Goal: Contribute content: Contribute content

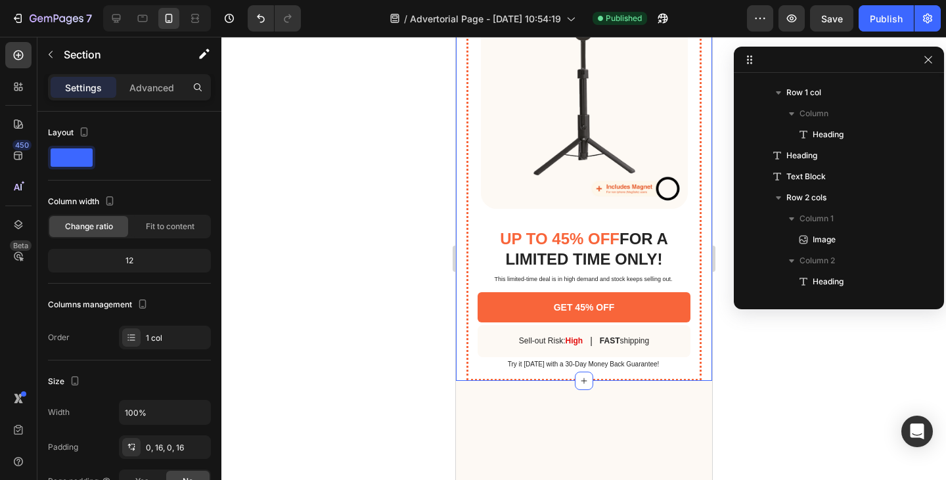
scroll to position [774, 0]
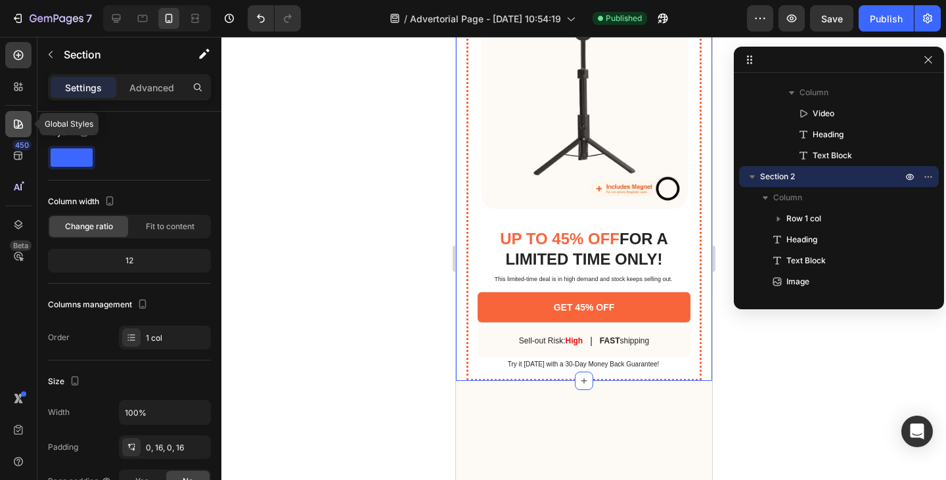
click at [22, 125] on icon at bounding box center [18, 124] width 9 height 9
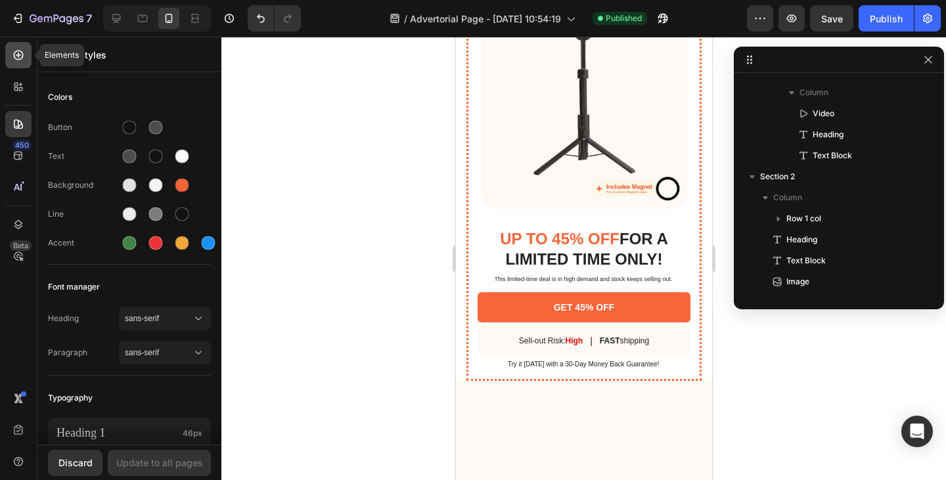
click at [20, 63] on div at bounding box center [18, 55] width 26 height 26
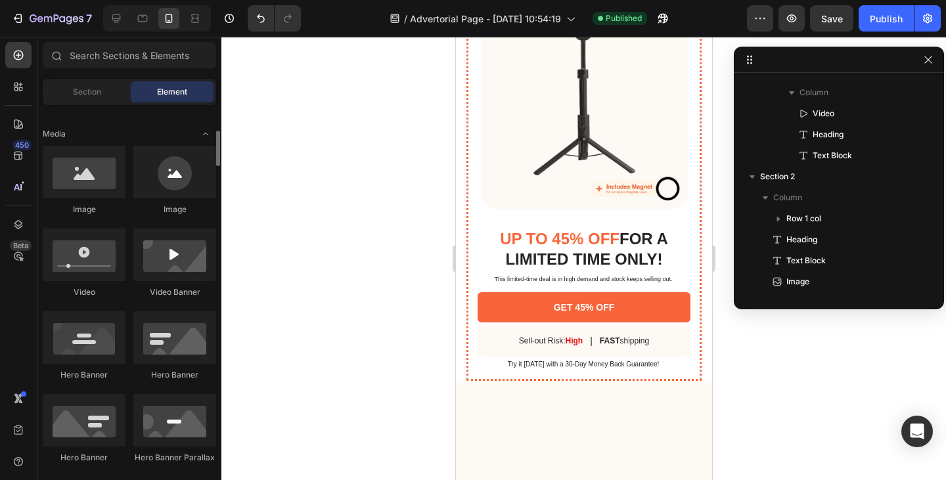
scroll to position [463, 0]
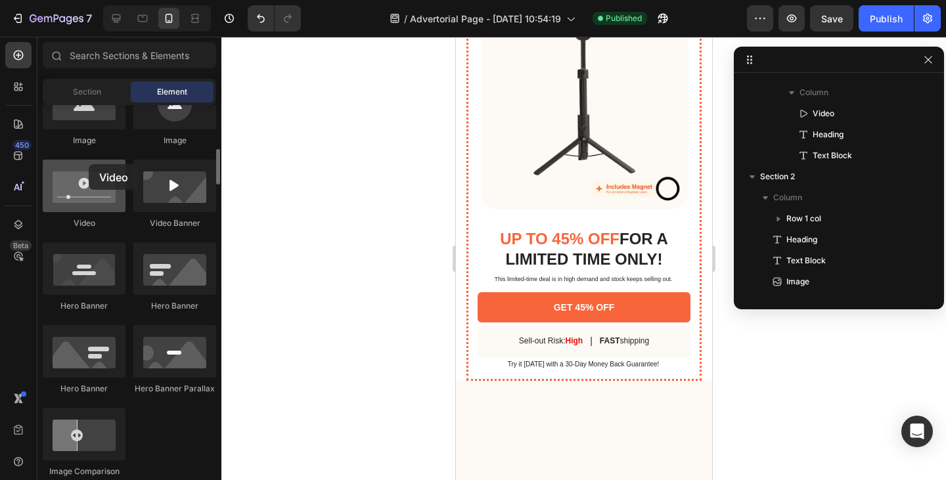
drag, startPoint x: 81, startPoint y: 207, endPoint x: 89, endPoint y: 164, distance: 43.4
click at [89, 164] on div at bounding box center [84, 186] width 83 height 53
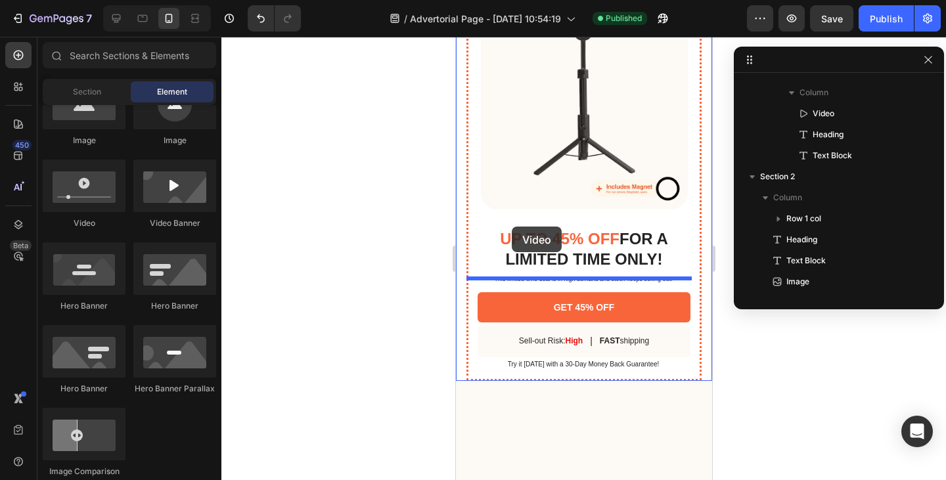
drag, startPoint x: 545, startPoint y: 205, endPoint x: 511, endPoint y: 227, distance: 39.9
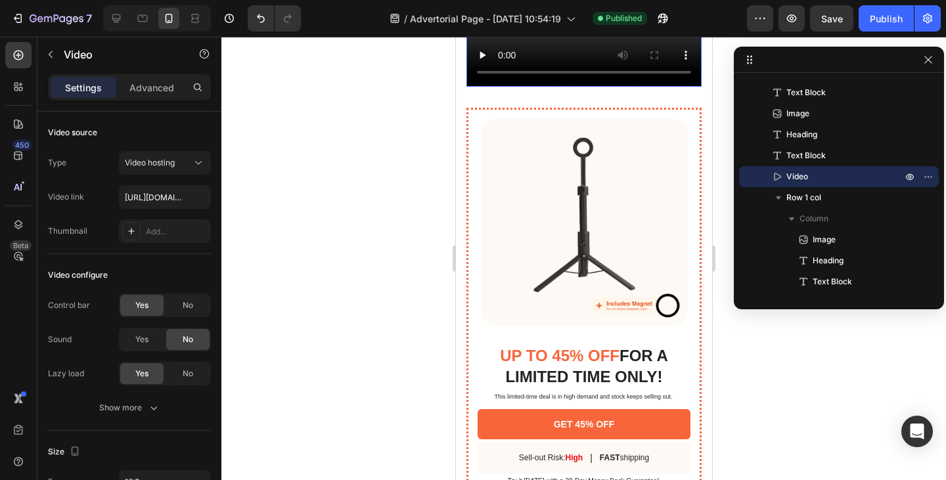
scroll to position [3474, 0]
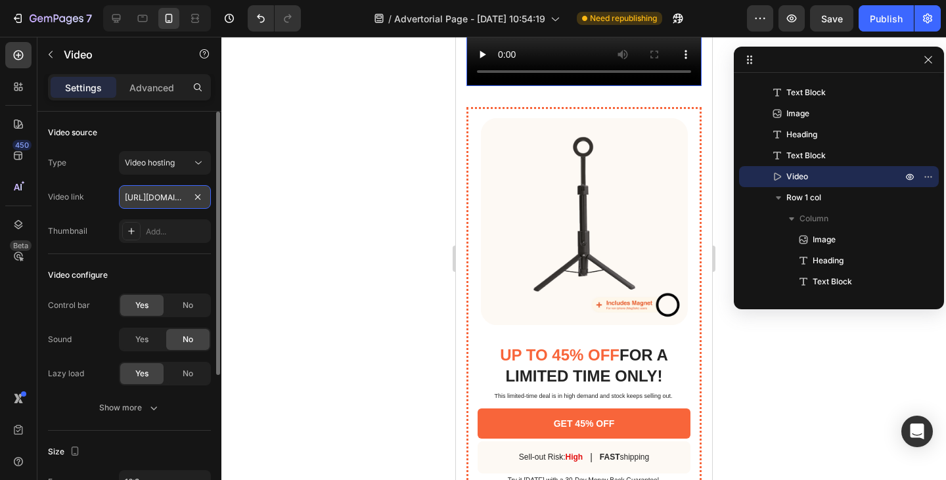
click at [145, 198] on input "[URL][DOMAIN_NAME]" at bounding box center [165, 197] width 92 height 24
paste input "da10fdc993b84d97833c344f78d113e8"
type input "[URL][DOMAIN_NAME]"
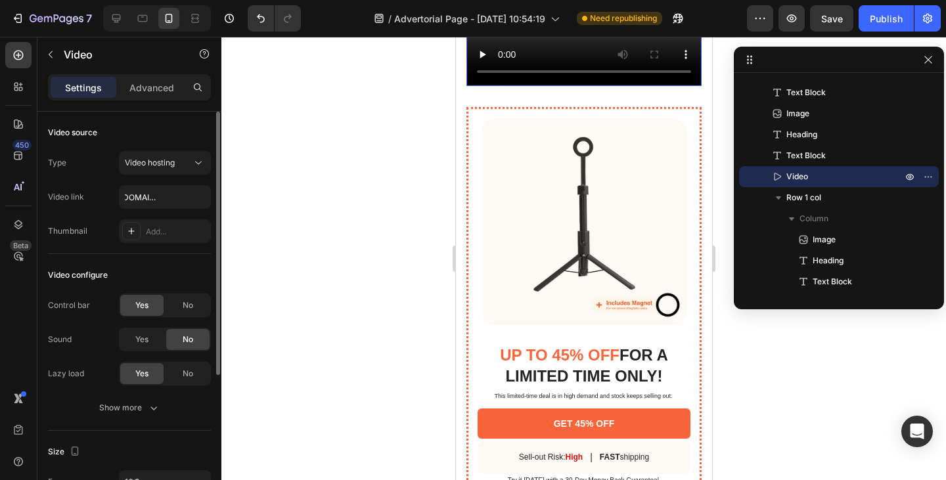
click at [81, 193] on div "Video link" at bounding box center [66, 197] width 36 height 12
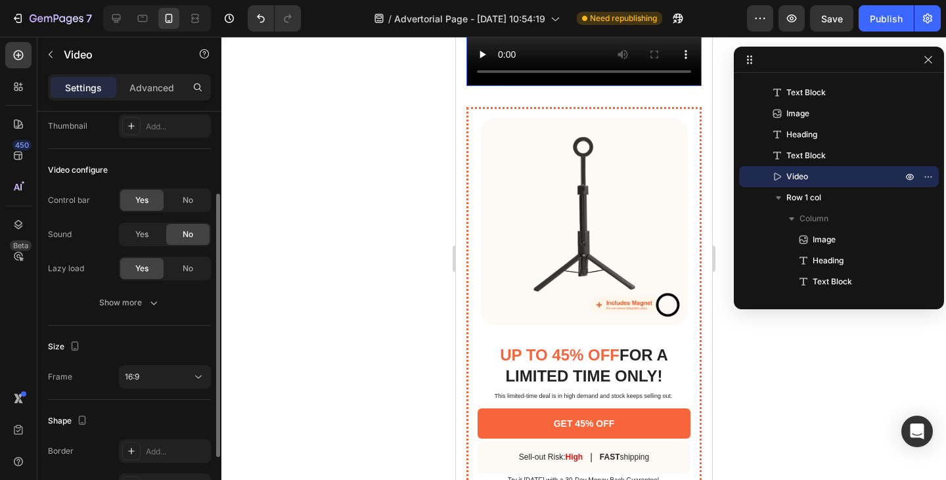
scroll to position [114, 0]
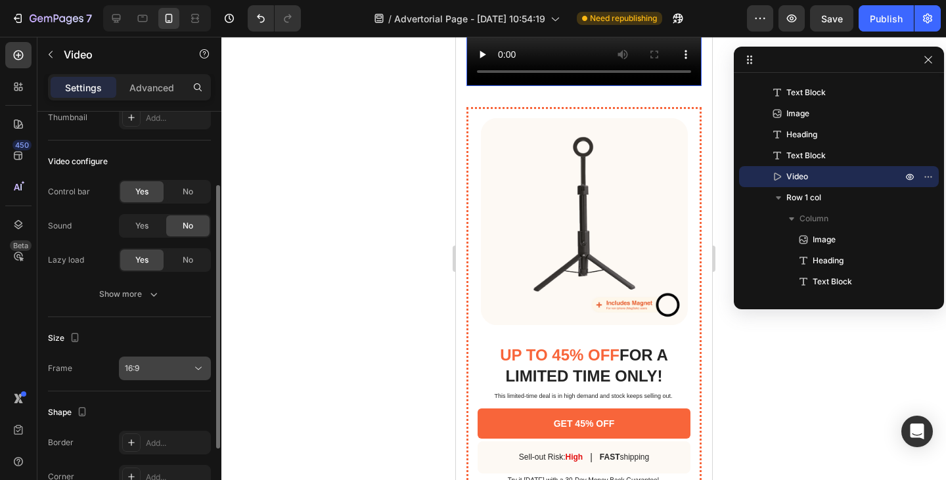
click at [151, 370] on div "16:9" at bounding box center [158, 369] width 67 height 12
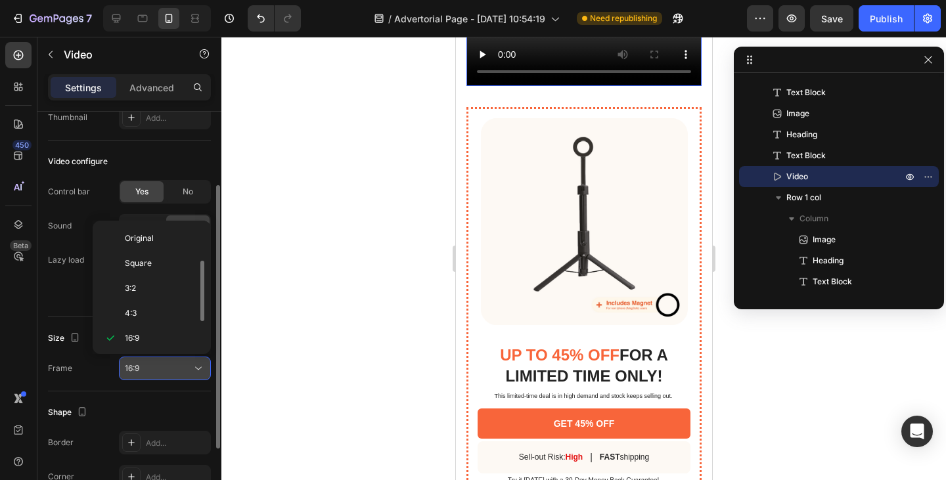
scroll to position [24, 0]
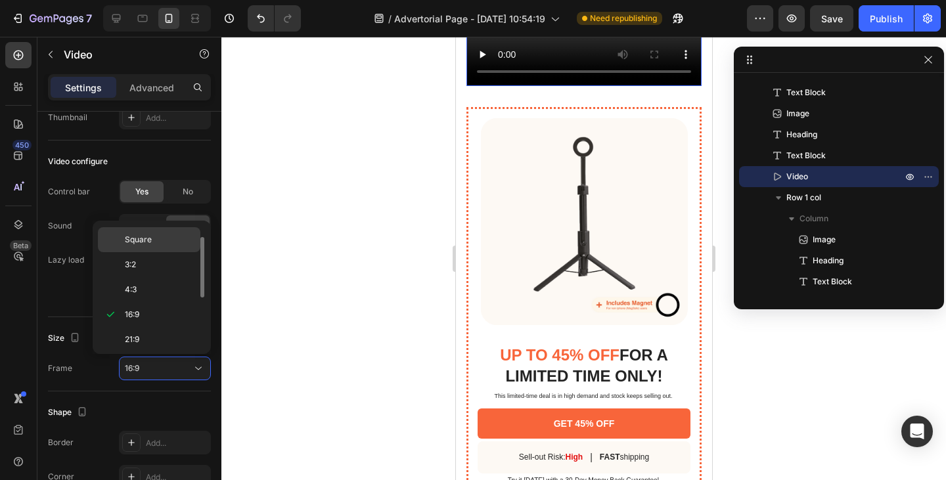
click at [133, 233] on div "Square" at bounding box center [149, 239] width 102 height 25
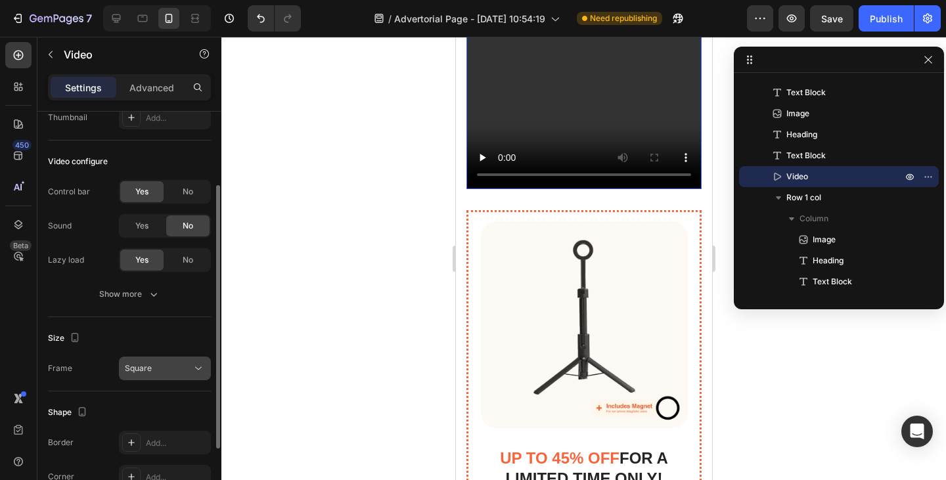
click at [148, 366] on span "Square" at bounding box center [138, 368] width 27 height 10
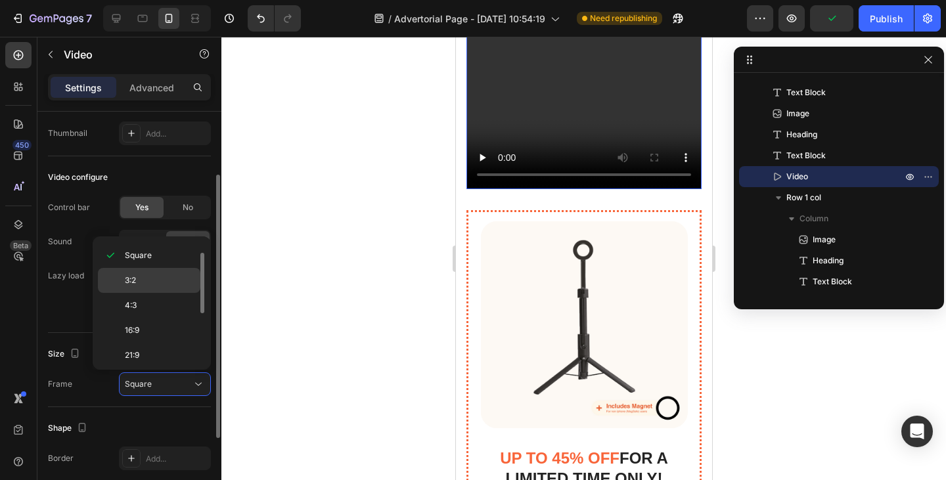
scroll to position [0, 0]
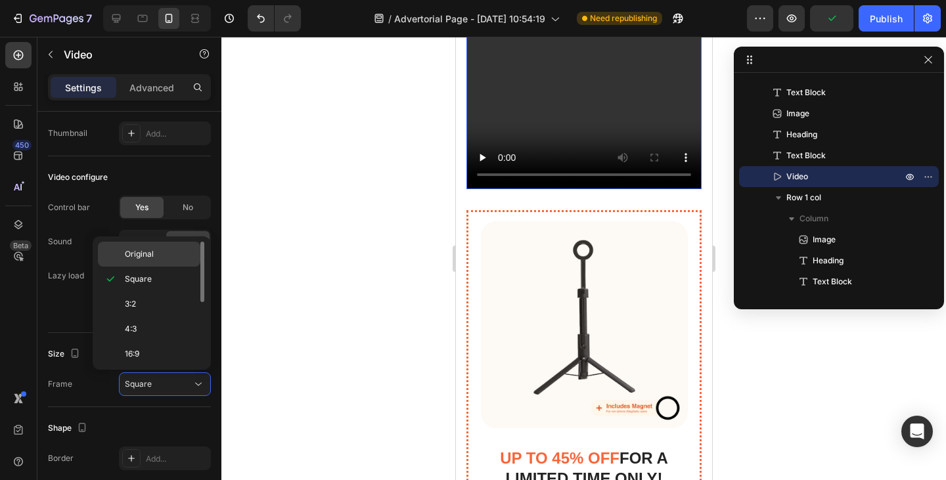
click at [139, 254] on span "Original" at bounding box center [139, 254] width 29 height 12
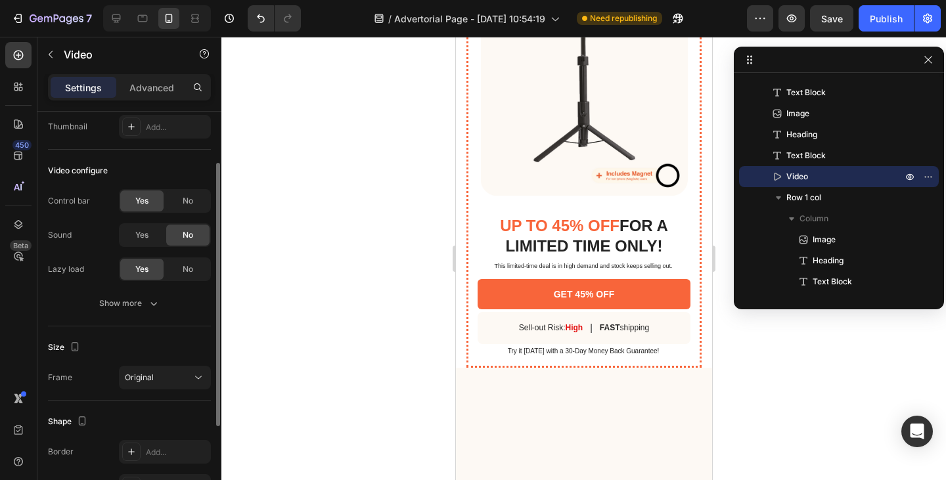
scroll to position [92, 0]
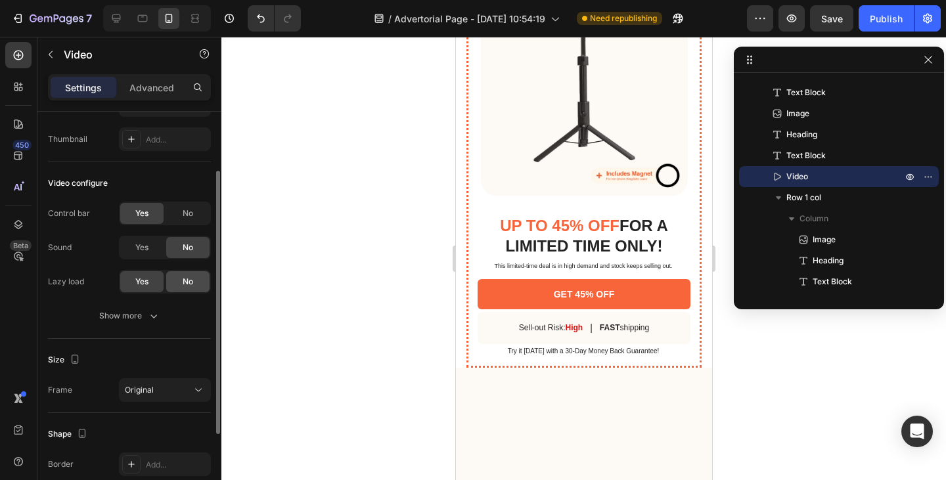
click at [176, 276] on div "No" at bounding box center [187, 281] width 43 height 21
click at [149, 277] on div "Yes" at bounding box center [141, 281] width 43 height 21
click at [178, 218] on div "No" at bounding box center [187, 213] width 43 height 21
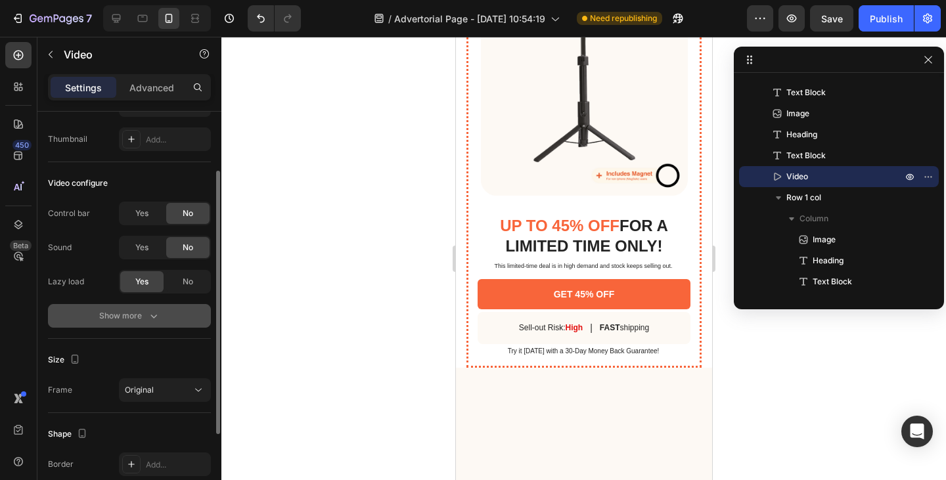
click at [139, 317] on div "Show more" at bounding box center [129, 315] width 61 height 13
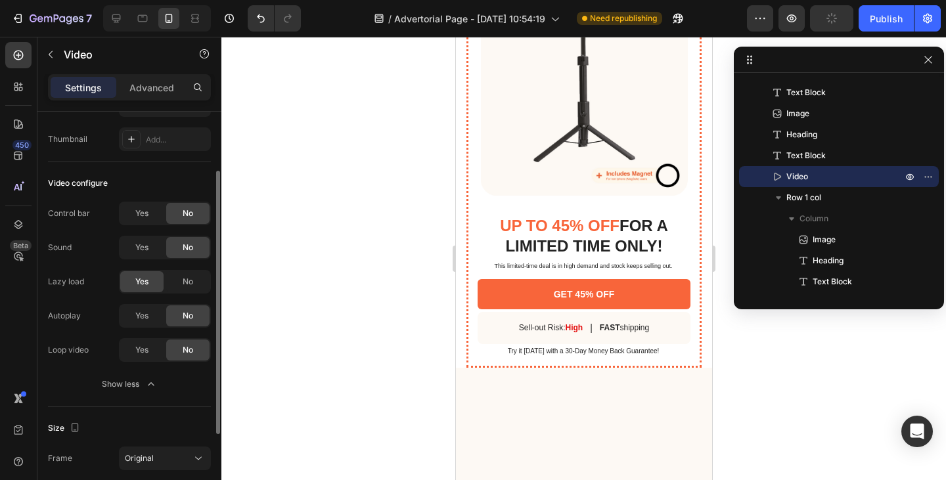
click at [142, 327] on div "Yes No" at bounding box center [165, 316] width 92 height 24
click at [139, 315] on span "Yes" at bounding box center [141, 316] width 13 height 12
click at [136, 348] on span "Yes" at bounding box center [141, 350] width 13 height 12
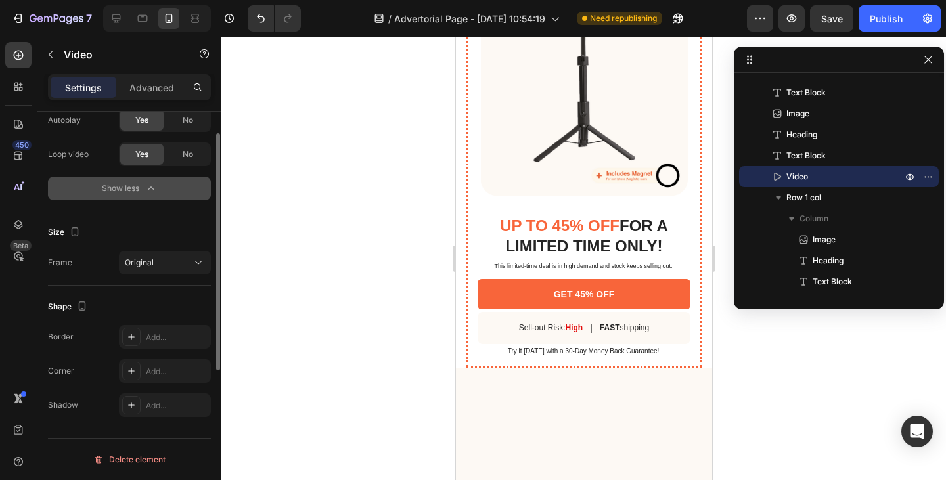
scroll to position [0, 0]
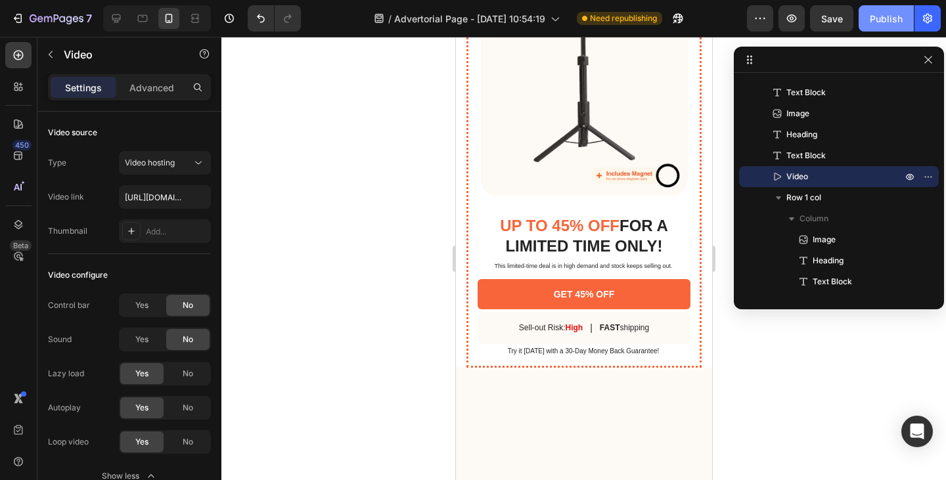
click at [884, 13] on div "Publish" at bounding box center [886, 19] width 33 height 14
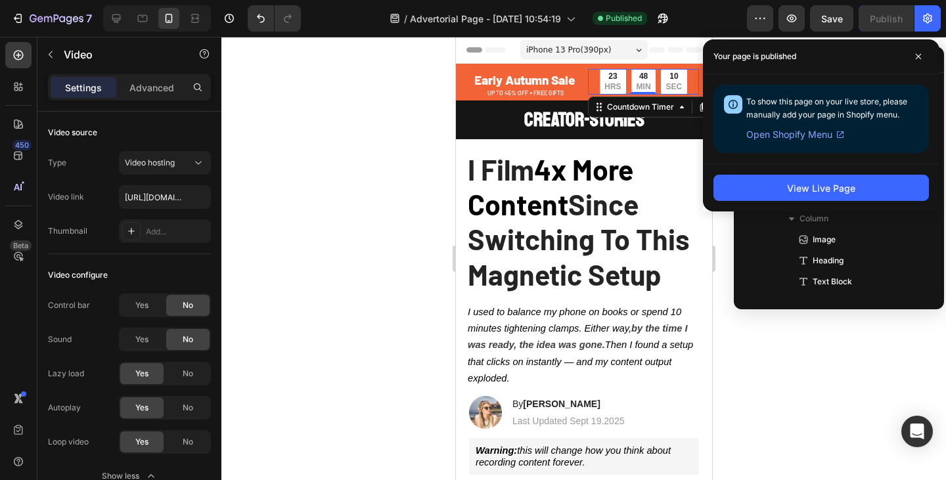
scroll to position [101, 0]
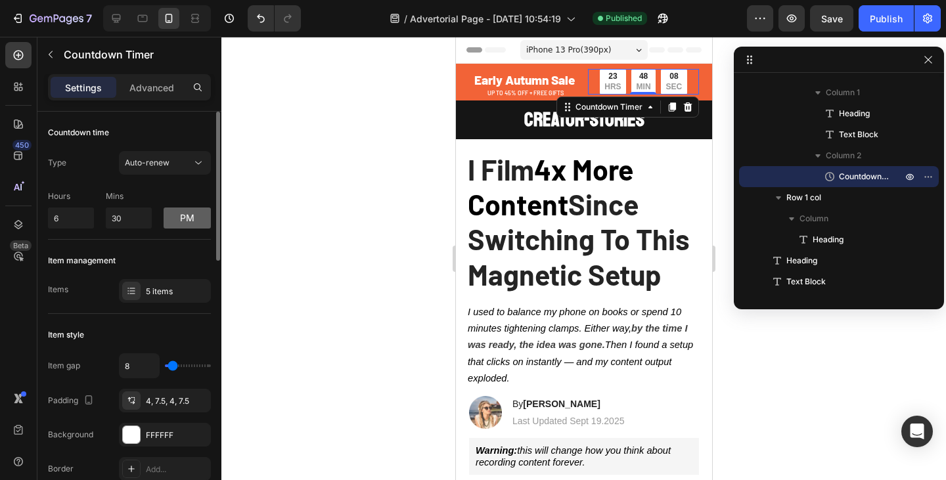
click at [177, 221] on button "pm" at bounding box center [187, 218] width 47 height 21
click at [179, 189] on div "Hours 6 Mins 30 am" at bounding box center [129, 206] width 163 height 43
click at [869, 18] on button "Publish" at bounding box center [886, 18] width 55 height 26
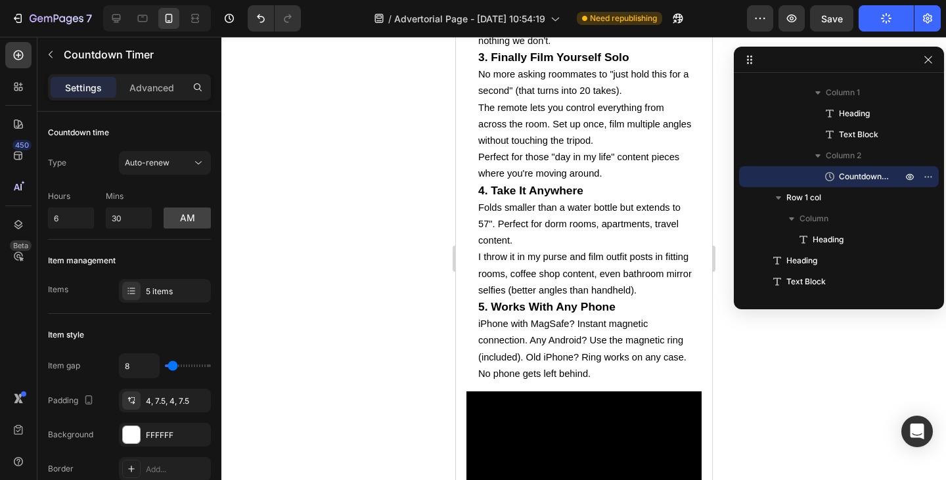
scroll to position [3272, 0]
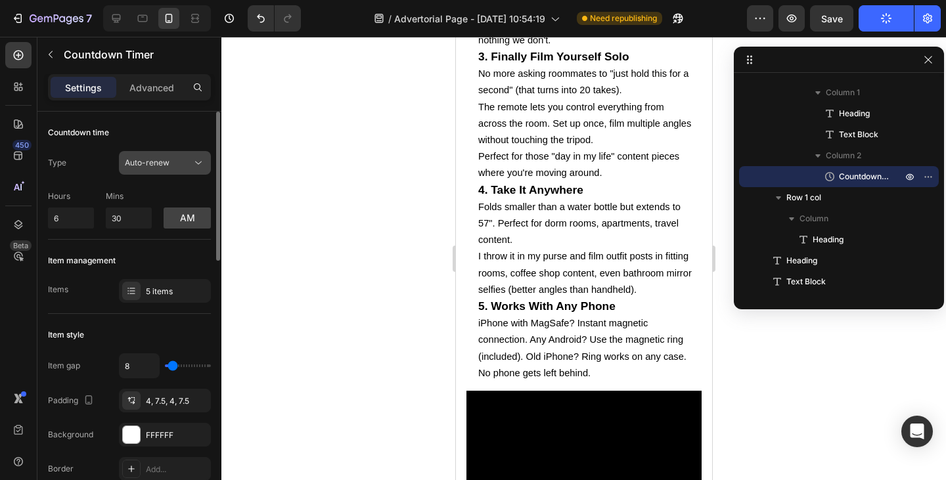
click at [202, 172] on button "Auto-renew" at bounding box center [165, 163] width 92 height 24
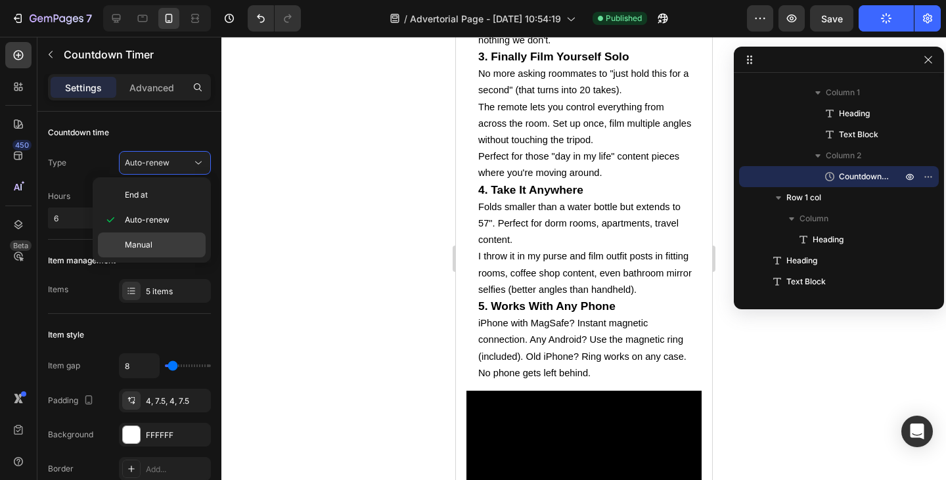
click at [147, 238] on div "Manual" at bounding box center [152, 245] width 108 height 25
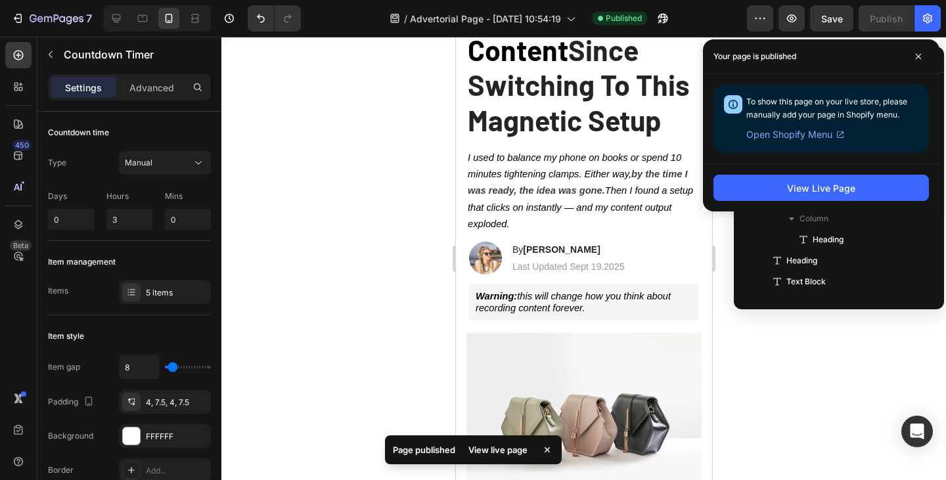
scroll to position [0, 0]
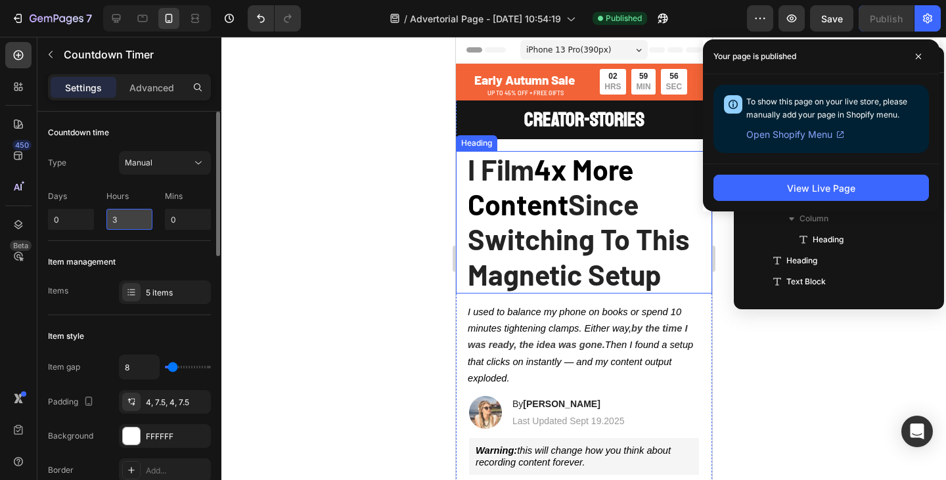
click at [127, 223] on input "3" at bounding box center [129, 219] width 46 height 21
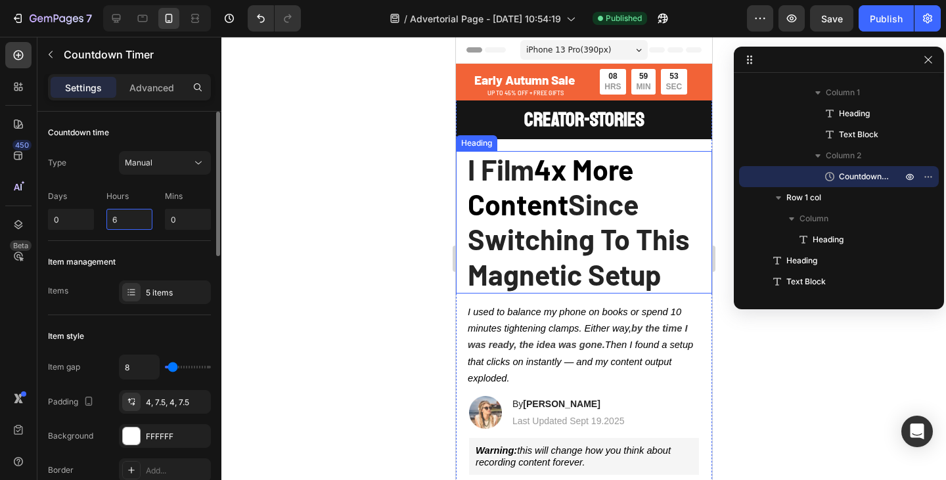
type input "6"
click at [138, 272] on div "Item management" at bounding box center [129, 262] width 163 height 21
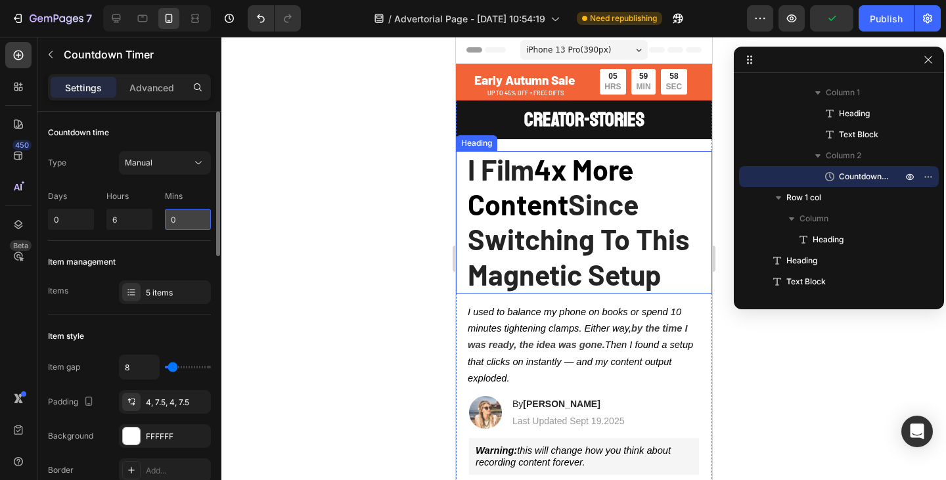
click at [204, 219] on input "0" at bounding box center [188, 219] width 46 height 21
type input "32"
click at [174, 263] on div "Item management" at bounding box center [129, 262] width 163 height 21
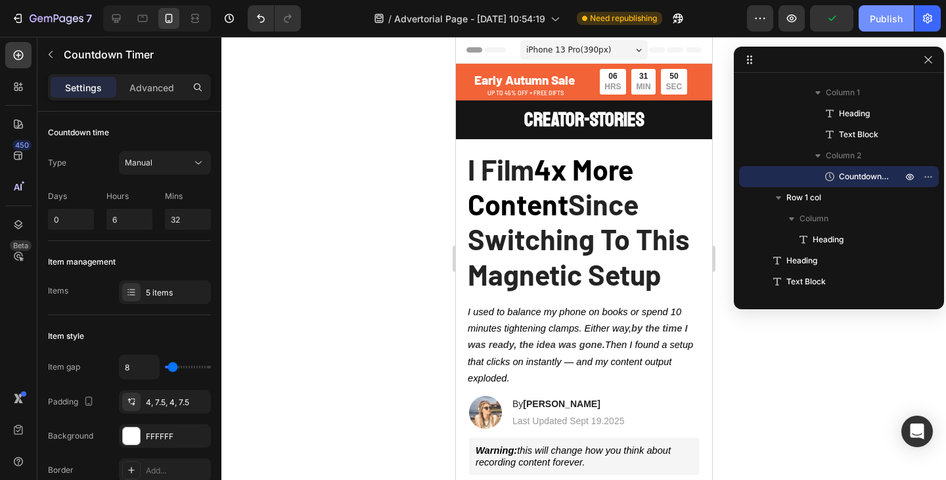
click at [884, 9] on button "Publish" at bounding box center [886, 18] width 55 height 26
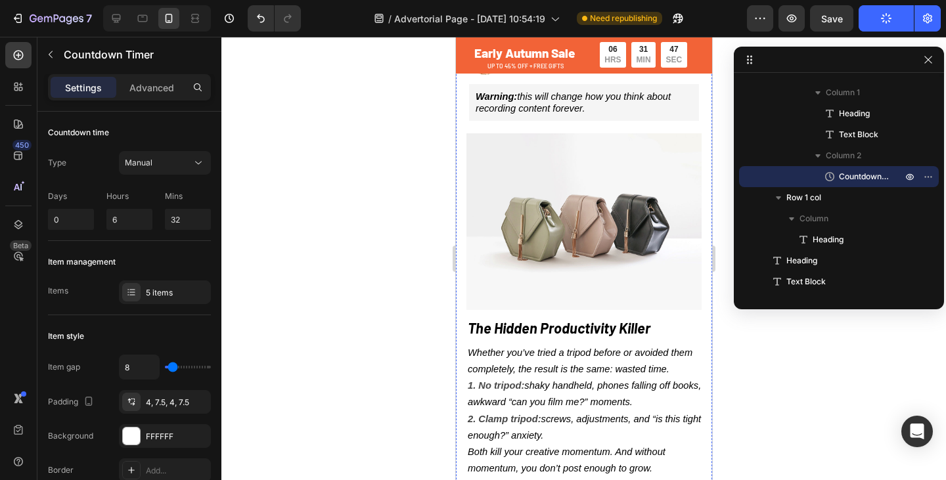
scroll to position [355, 0]
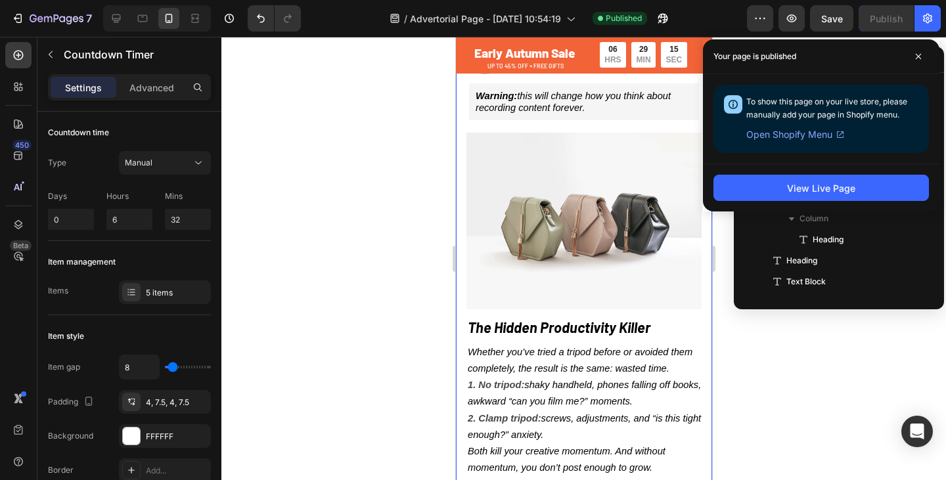
click at [528, 171] on img at bounding box center [583, 221] width 235 height 177
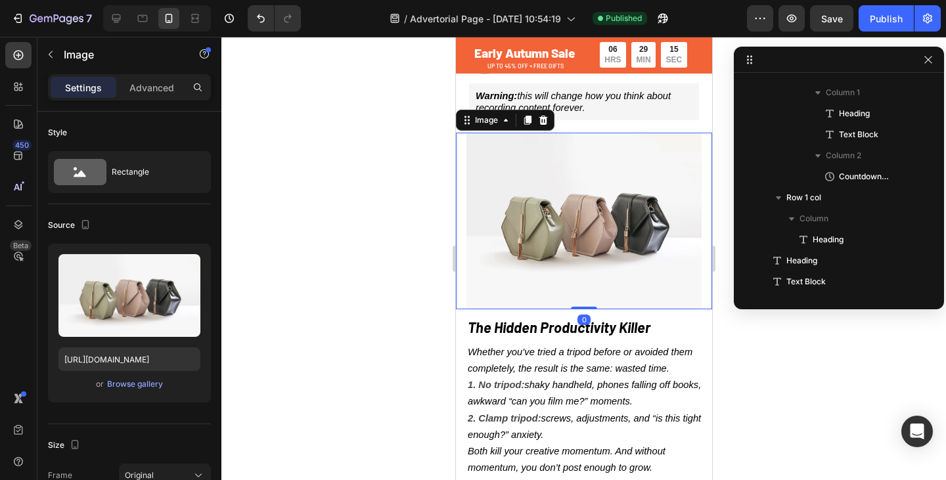
scroll to position [374, 0]
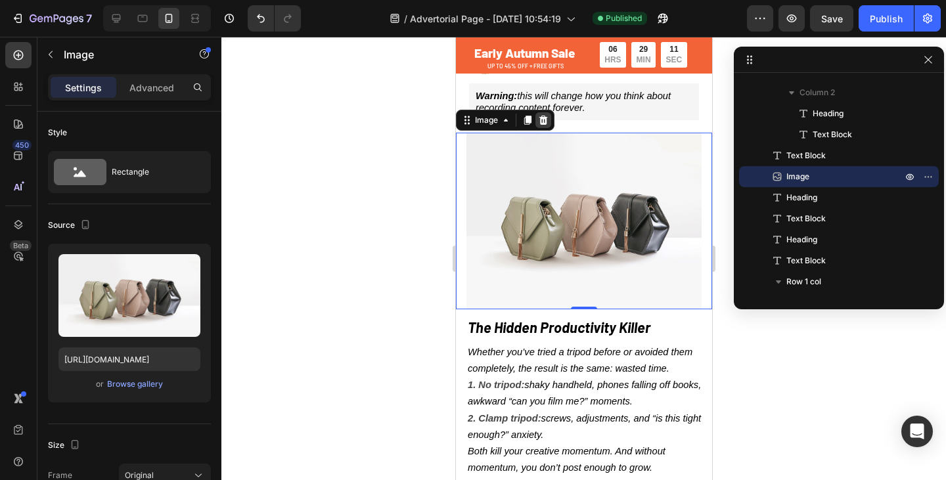
click at [539, 123] on icon at bounding box center [543, 120] width 9 height 9
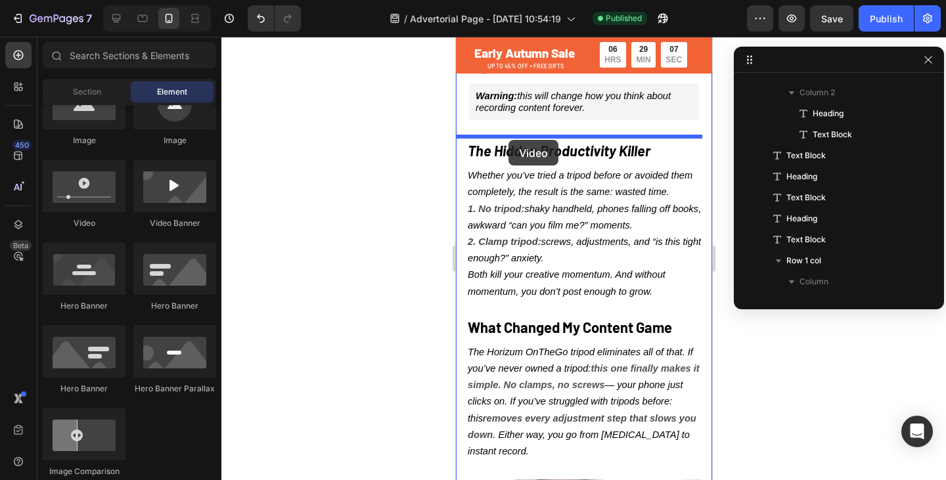
drag, startPoint x: 546, startPoint y: 242, endPoint x: 510, endPoint y: 140, distance: 108.7
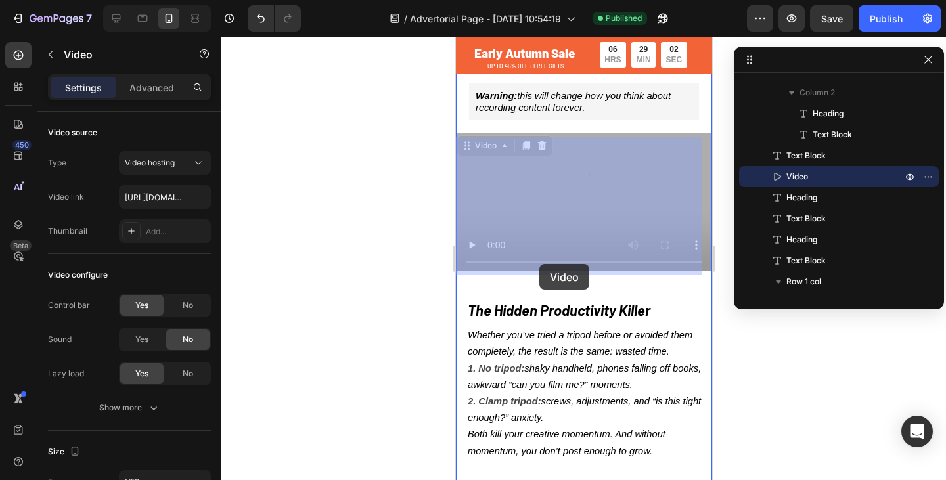
drag, startPoint x: 595, startPoint y: 177, endPoint x: 539, endPoint y: 264, distance: 103.1
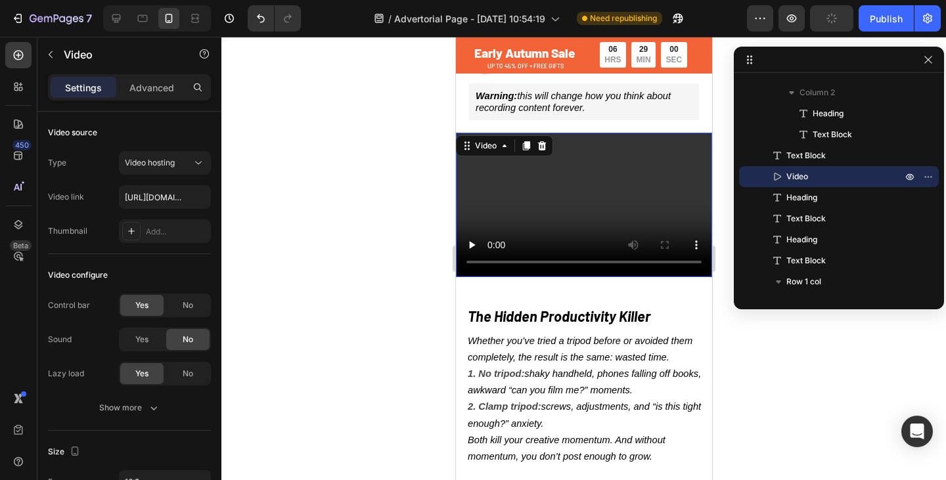
click at [549, 156] on div "Video" at bounding box center [503, 145] width 97 height 21
click at [538, 150] on icon at bounding box center [541, 146] width 11 height 11
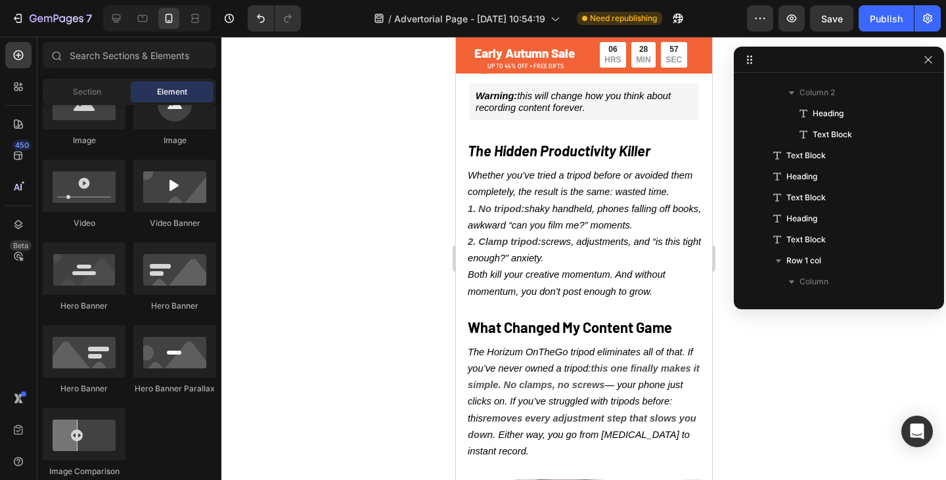
click at [94, 104] on div "Section Element" at bounding box center [129, 92] width 173 height 26
click at [89, 106] on div at bounding box center [84, 103] width 83 height 53
click at [89, 95] on span "Section" at bounding box center [87, 92] width 28 height 12
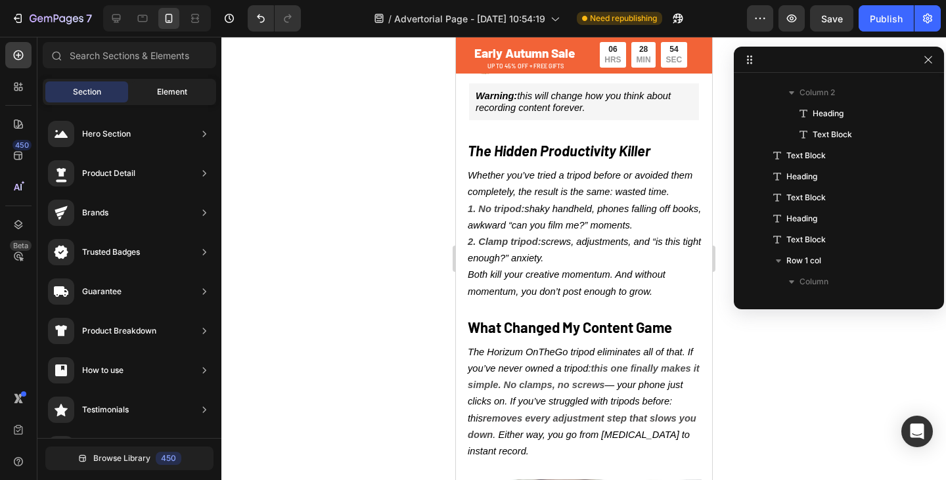
click at [162, 100] on div "Element" at bounding box center [172, 91] width 83 height 21
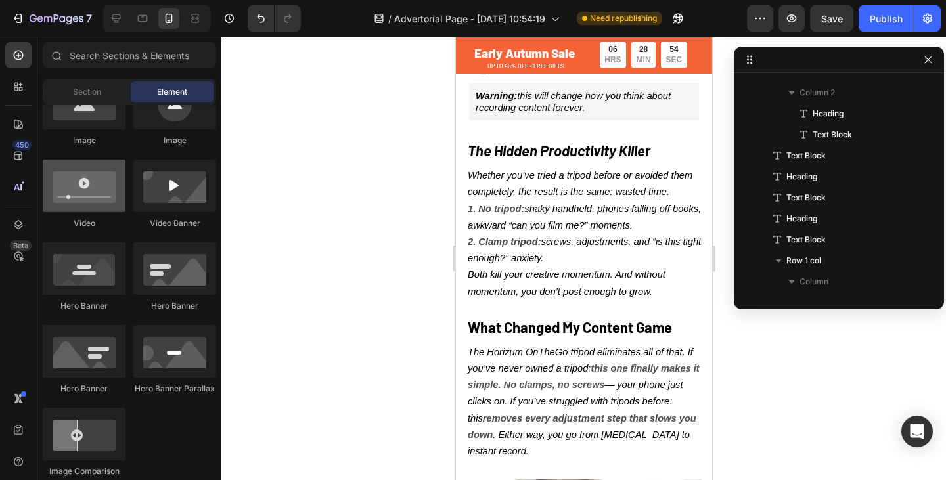
scroll to position [0, 0]
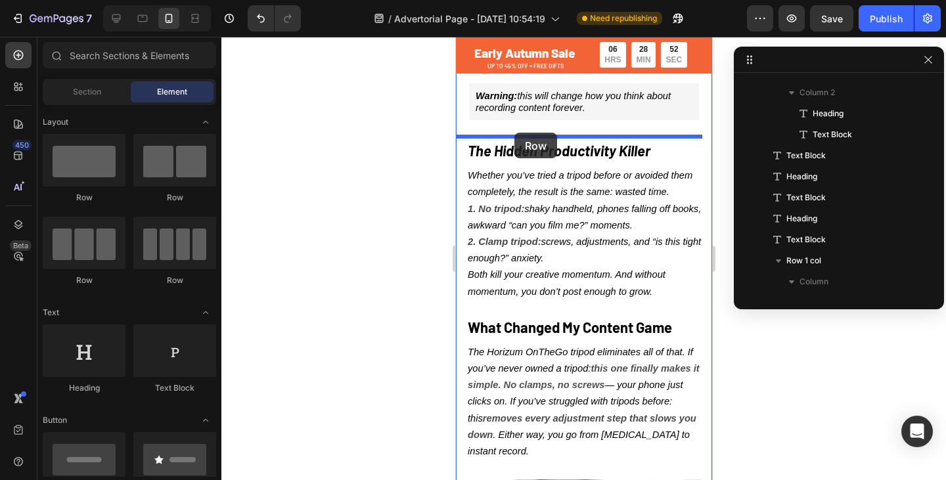
drag, startPoint x: 551, startPoint y: 201, endPoint x: 514, endPoint y: 133, distance: 77.9
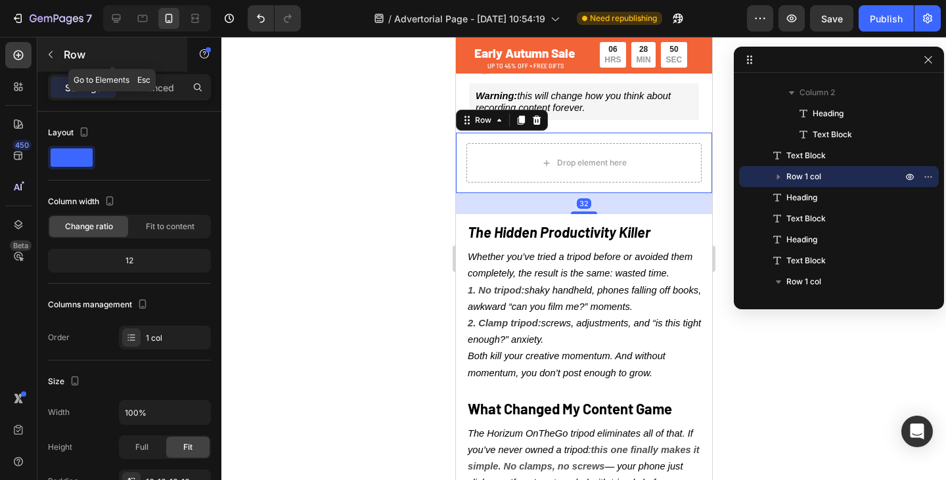
click at [51, 47] on button "button" at bounding box center [50, 54] width 21 height 21
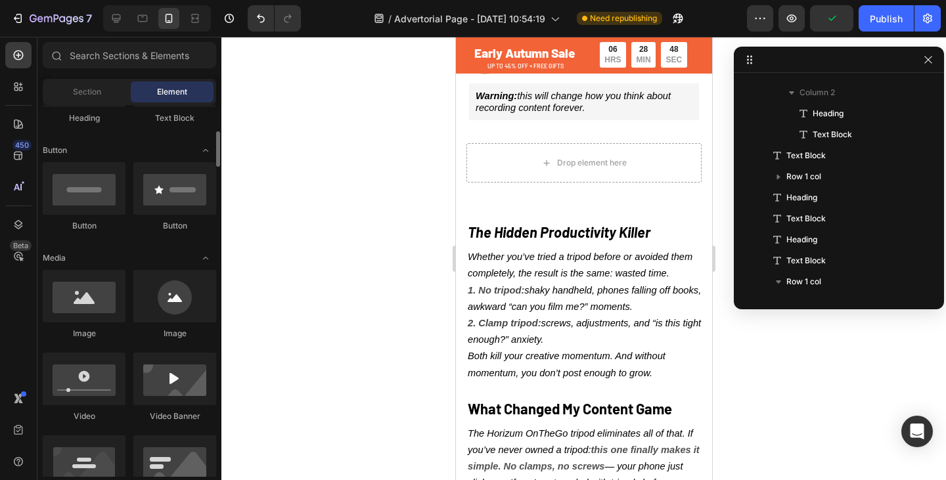
scroll to position [271, 0]
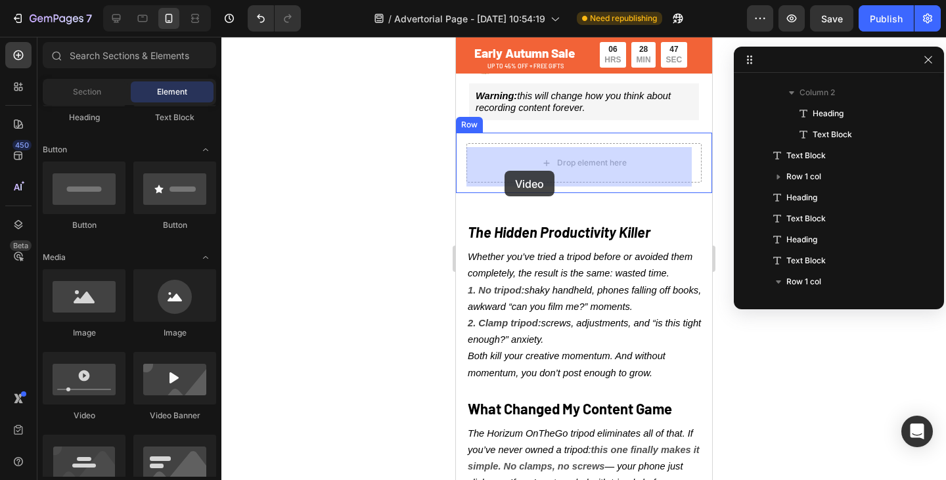
drag, startPoint x: 551, startPoint y: 435, endPoint x: 504, endPoint y: 171, distance: 268.2
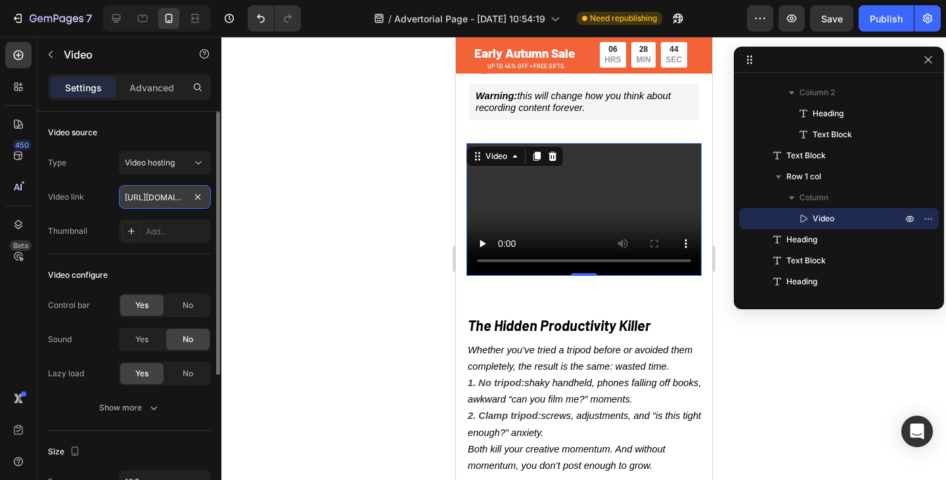
click at [161, 186] on input "[URL][DOMAIN_NAME]" at bounding box center [165, 197] width 92 height 24
paste input "1a10f7f42af947218d78374ae7d0a0d7"
type input "[URL][DOMAIN_NAME]"
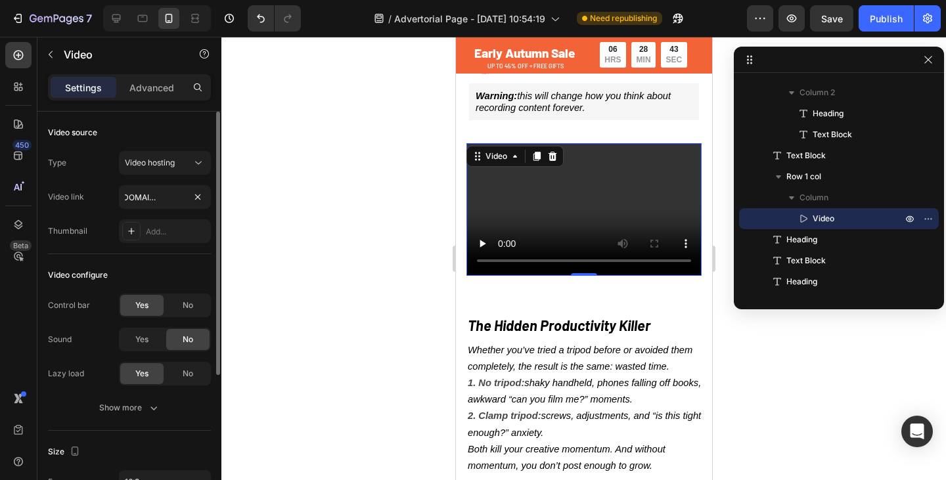
click at [91, 175] on div "Type Video hosting Video link [URL][DOMAIN_NAME] Thumbnail Add..." at bounding box center [129, 197] width 163 height 92
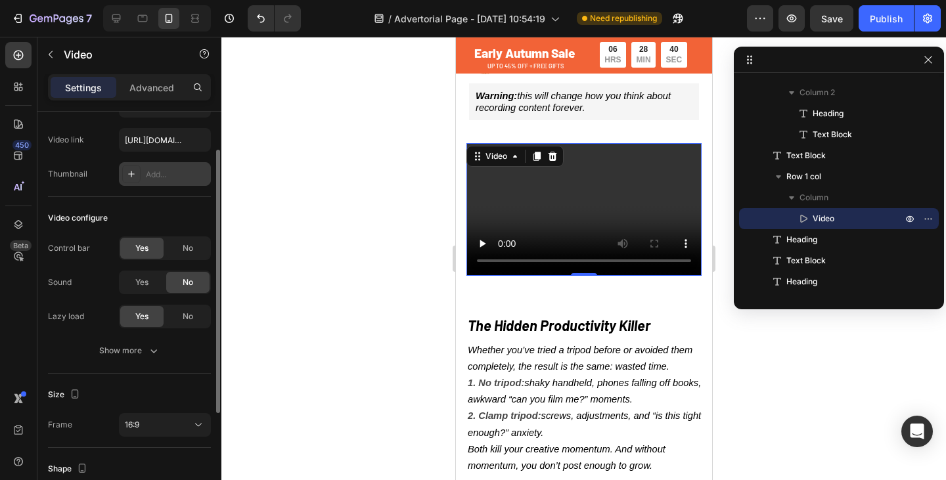
scroll to position [58, 0]
click at [170, 241] on div "No" at bounding box center [187, 247] width 43 height 21
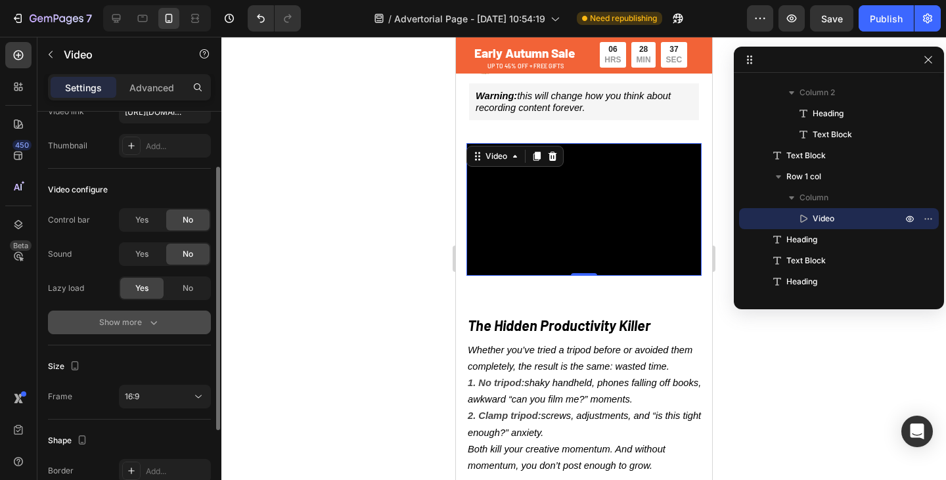
click at [129, 321] on div "Show more" at bounding box center [129, 322] width 61 height 13
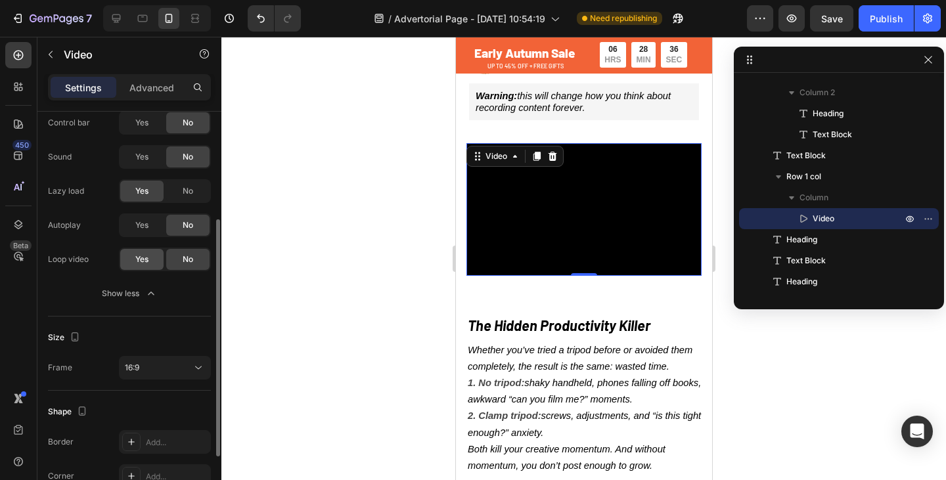
scroll to position [183, 0]
click at [145, 210] on div "Control bar Yes No Sound Yes No Lazy load Yes No Autoplay Yes No Loop video Yes…" at bounding box center [129, 207] width 163 height 194
click at [145, 213] on div "Yes No" at bounding box center [165, 225] width 92 height 24
click at [141, 235] on div "Yes" at bounding box center [141, 224] width 43 height 21
click at [137, 256] on span "Yes" at bounding box center [141, 259] width 13 height 12
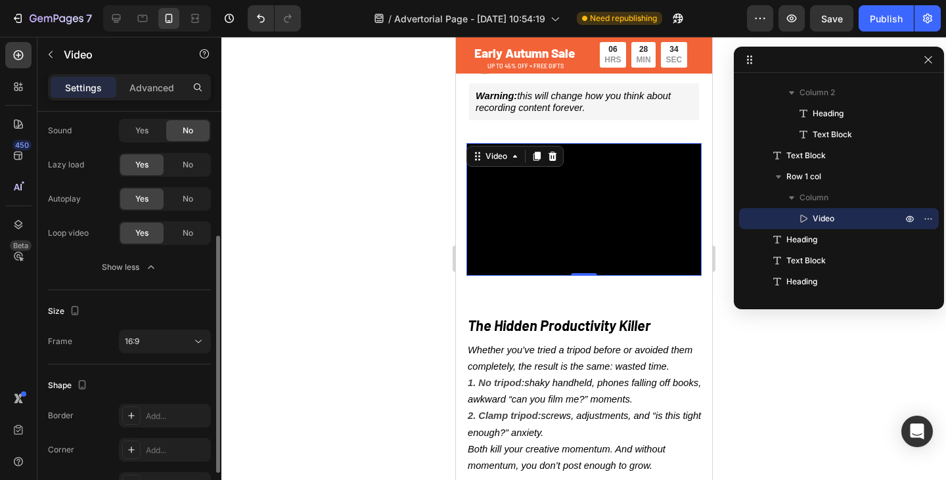
scroll to position [210, 0]
click at [147, 338] on div "16:9" at bounding box center [158, 340] width 67 height 12
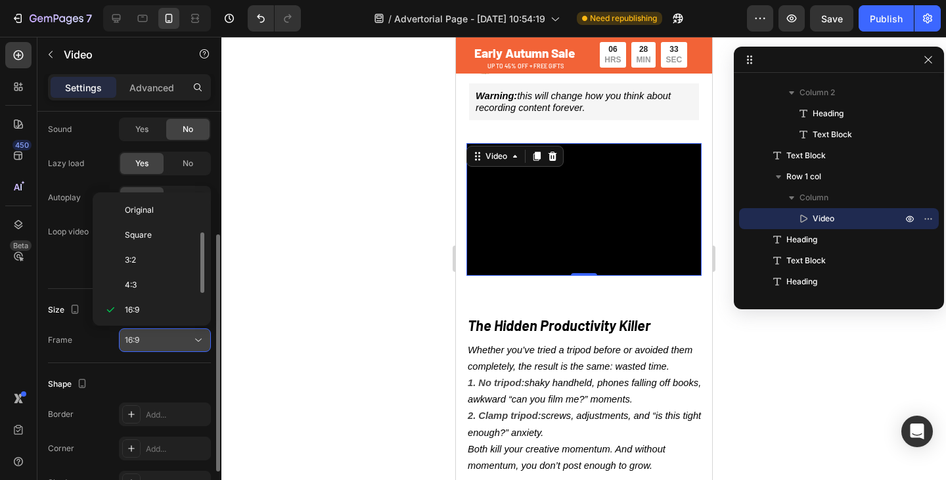
scroll to position [24, 0]
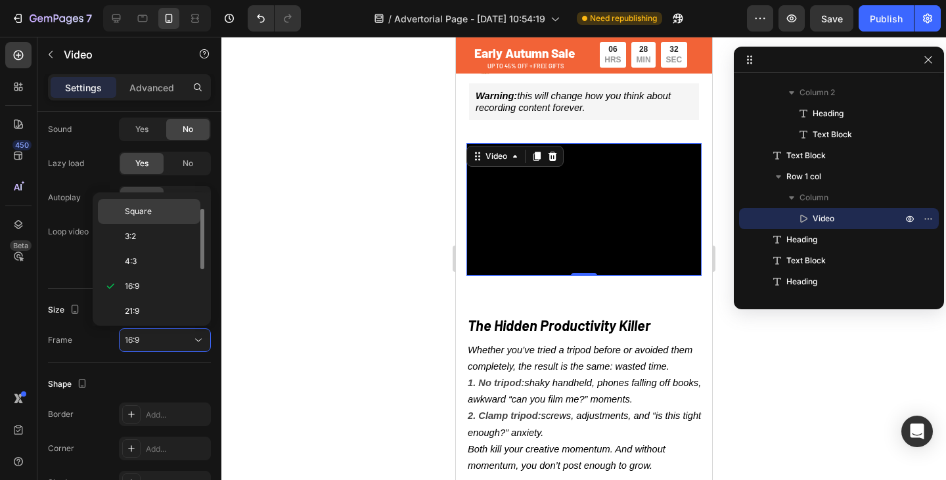
click at [135, 212] on span "Square" at bounding box center [138, 212] width 27 height 12
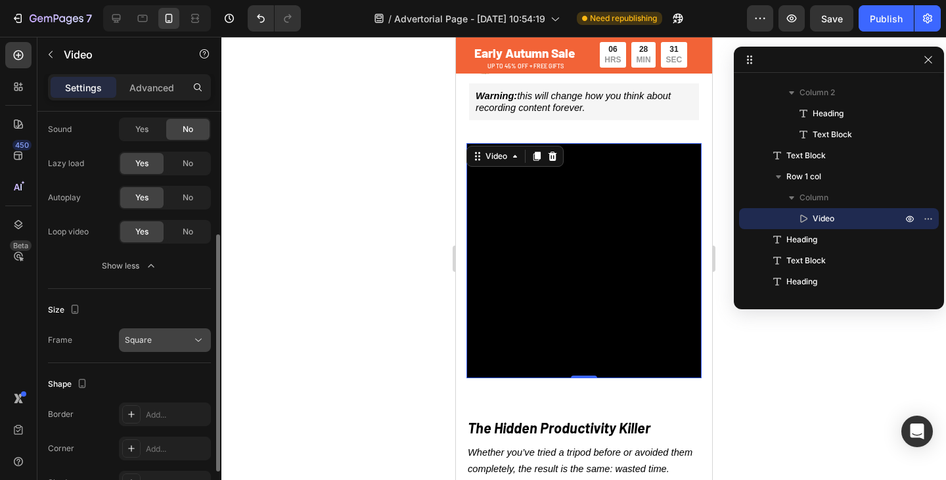
click at [168, 336] on div "Square" at bounding box center [158, 340] width 67 height 12
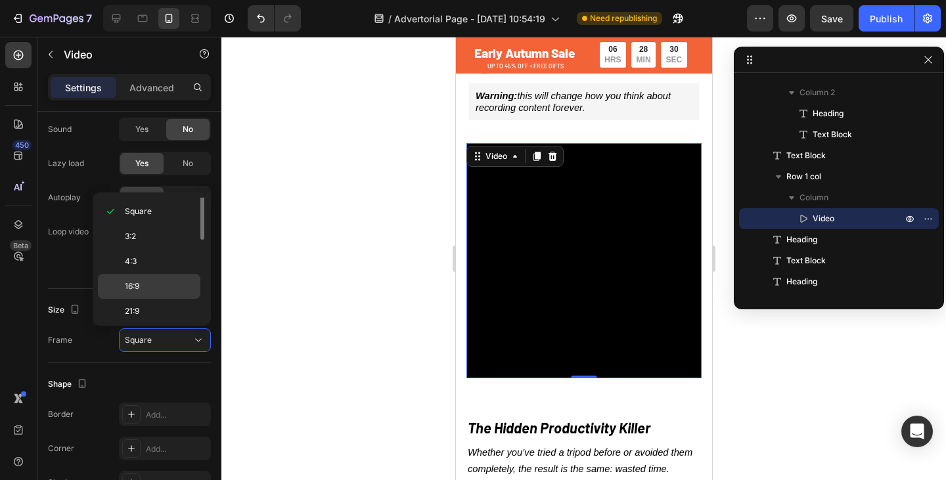
scroll to position [0, 0]
click at [148, 208] on span "Original" at bounding box center [139, 210] width 29 height 12
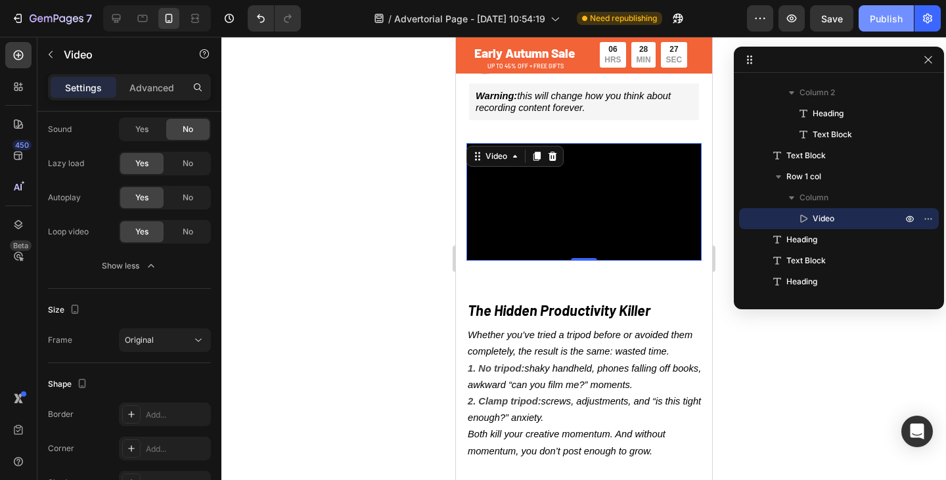
click at [891, 15] on div "Publish" at bounding box center [886, 19] width 33 height 14
click at [143, 27] on div at bounding box center [142, 18] width 21 height 21
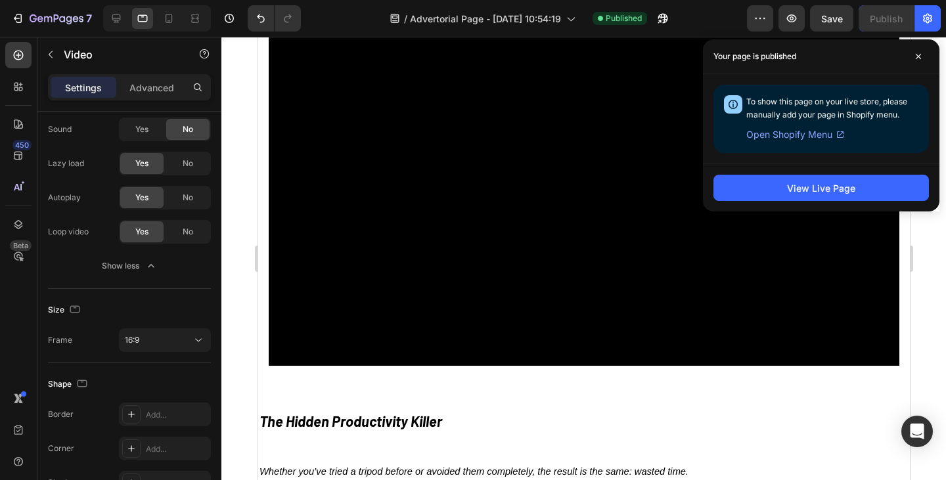
scroll to position [471, 0]
click at [175, 22] on icon at bounding box center [168, 18] width 13 height 13
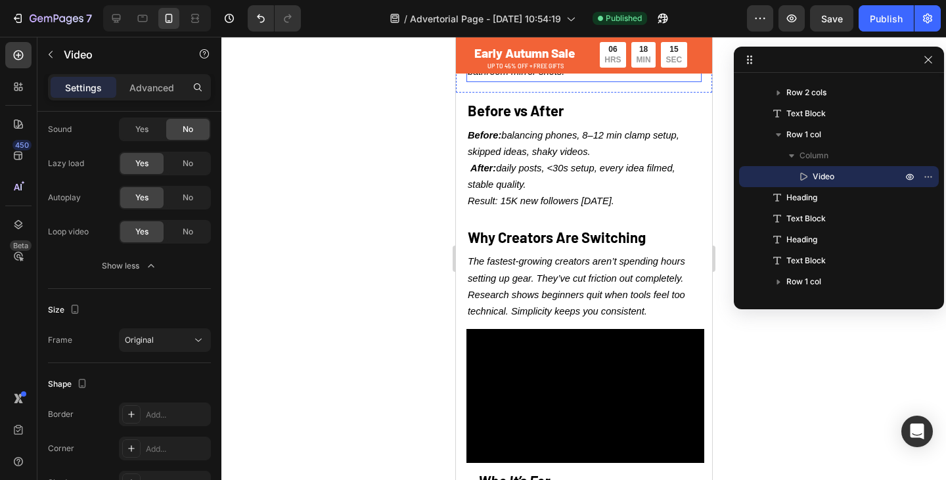
scroll to position [1458, 0]
